Goal: Transaction & Acquisition: Purchase product/service

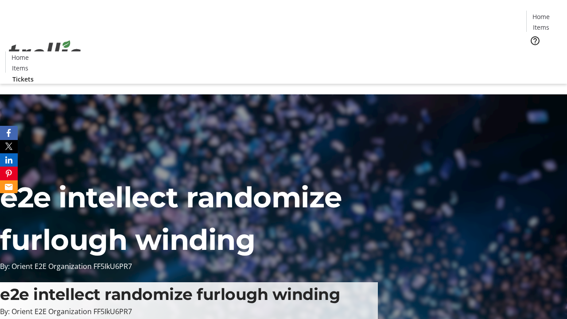
click at [533, 51] on span "Tickets" at bounding box center [543, 55] width 21 height 9
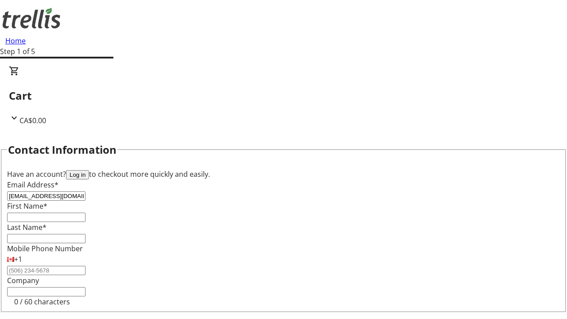
type input "[EMAIL_ADDRESS][DOMAIN_NAME]"
type input "Brody"
type input "[PERSON_NAME]"
